Goal: Task Accomplishment & Management: Use online tool/utility

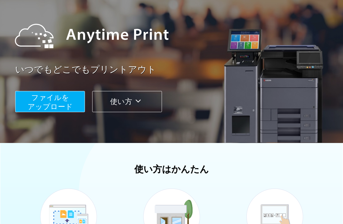
click at [64, 103] on span "ファイルを ​​アップロード" at bounding box center [50, 102] width 45 height 17
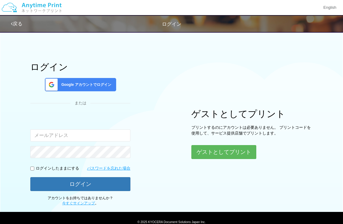
click at [237, 152] on button "ゲストとしてプリント" at bounding box center [223, 152] width 65 height 14
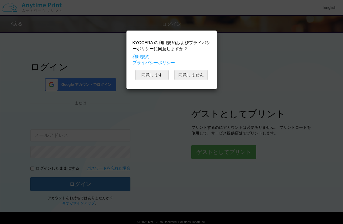
click at [144, 79] on button "同意します" at bounding box center [151, 75] width 33 height 10
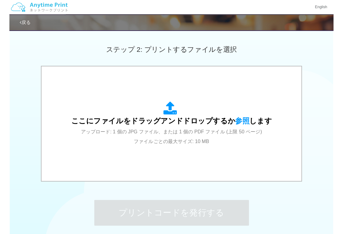
scroll to position [181, 0]
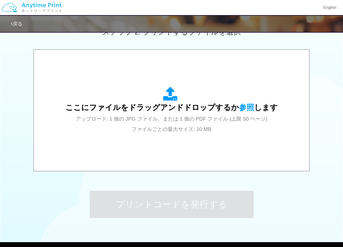
click at [198, 136] on div "ここにファイルをドラッグアンドドロップするか 参照 します アップロード: 1 個の JPG ファイル、または 1 個の PDF ファイル (上限 50 ペー…" at bounding box center [171, 110] width 263 height 109
click at [239, 107] on span "参照" at bounding box center [246, 107] width 15 height 8
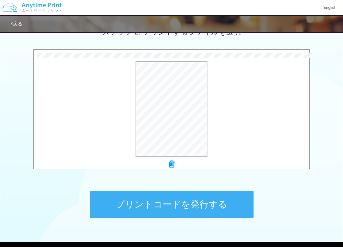
click at [0, 0] on button "プレビュー" at bounding box center [0, 0] width 0 height 0
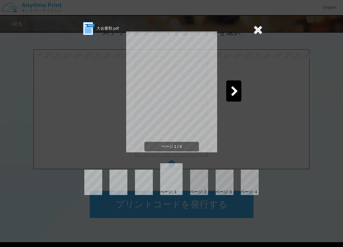
click at [235, 93] on icon at bounding box center [235, 92] width 8 height 11
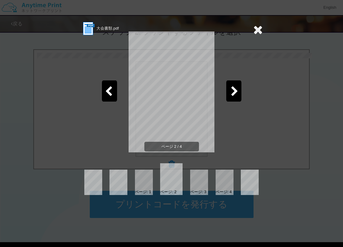
click at [234, 90] on icon at bounding box center [235, 92] width 8 height 11
click at [235, 90] on icon at bounding box center [235, 92] width 8 height 11
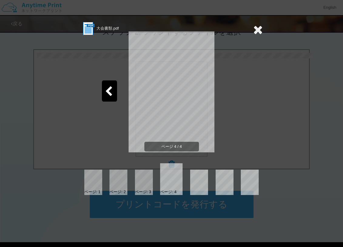
click at [262, 28] on icon at bounding box center [257, 30] width 9 height 12
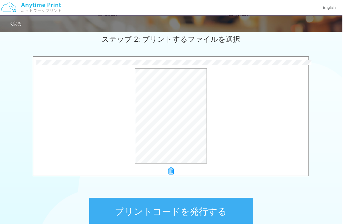
scroll to position [174, 0]
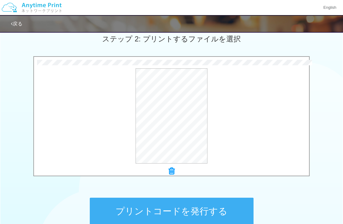
click at [264, 107] on div "プレビュー" at bounding box center [171, 115] width 275 height 95
click at [109, 123] on div "プレビュー" at bounding box center [171, 115] width 275 height 95
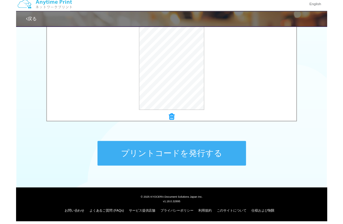
scroll to position [236, 0]
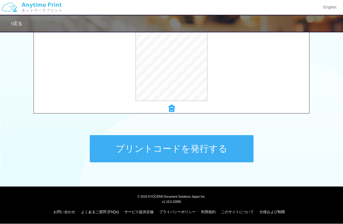
click at [227, 147] on button "プリントコードを発行する" at bounding box center [172, 149] width 164 height 27
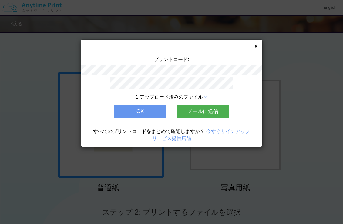
click at [141, 113] on button "OK" at bounding box center [140, 111] width 52 height 13
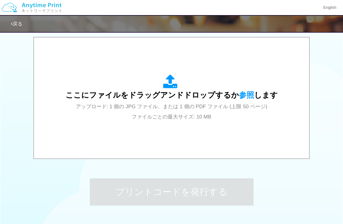
scroll to position [191, 0]
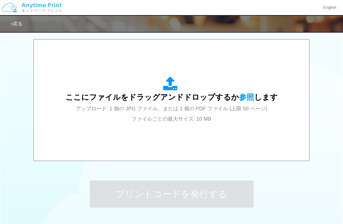
click at [246, 95] on span "参照" at bounding box center [246, 97] width 15 height 8
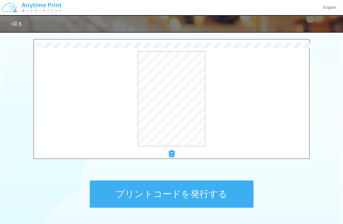
click at [173, 197] on button "プリントコードを発行する" at bounding box center [172, 194] width 164 height 27
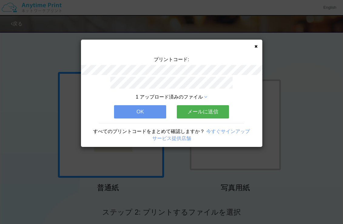
click at [133, 111] on button "OK" at bounding box center [140, 111] width 52 height 13
